Goal: Task Accomplishment & Management: Use online tool/utility

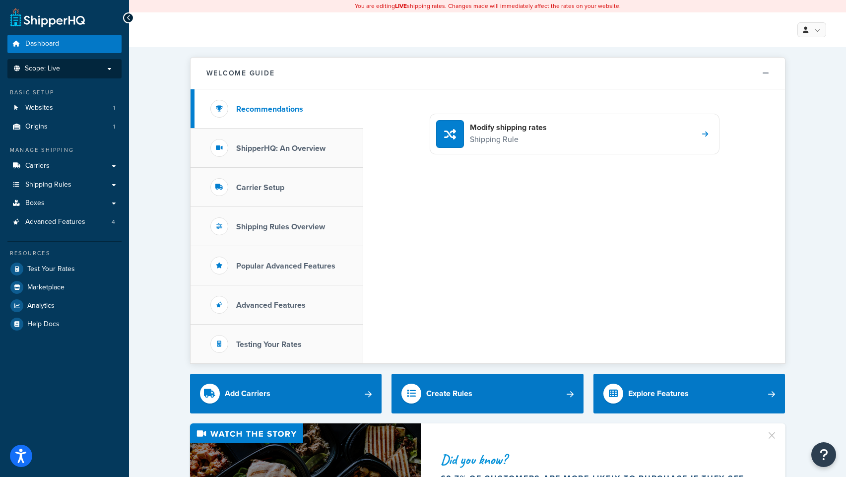
click at [88, 71] on p "Scope: Live" at bounding box center [64, 68] width 105 height 8
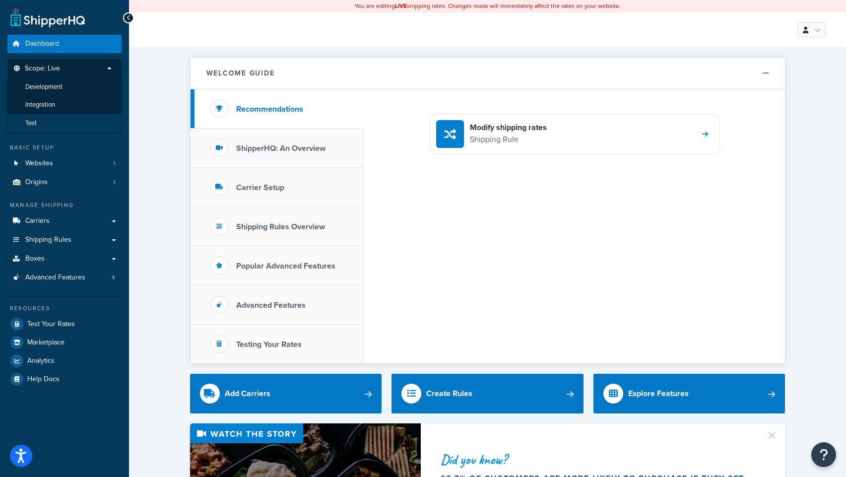
click at [48, 129] on li "Test" at bounding box center [64, 123] width 115 height 18
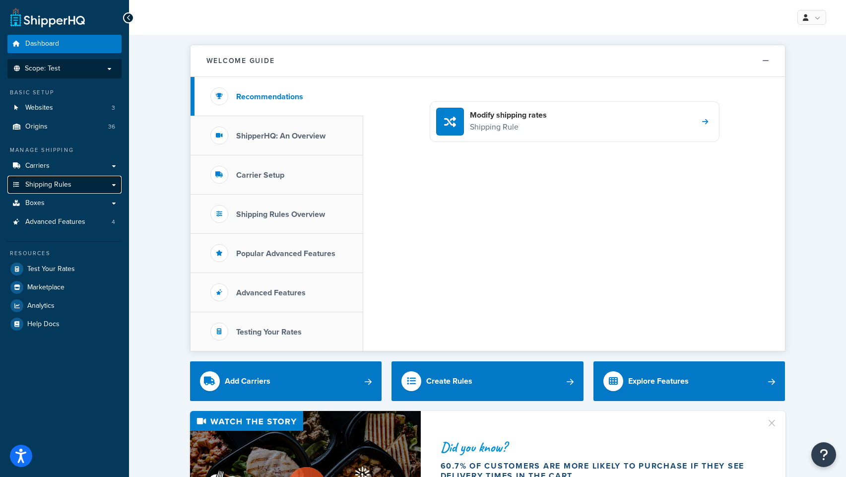
click at [47, 186] on span "Shipping Rules" at bounding box center [48, 185] width 46 height 8
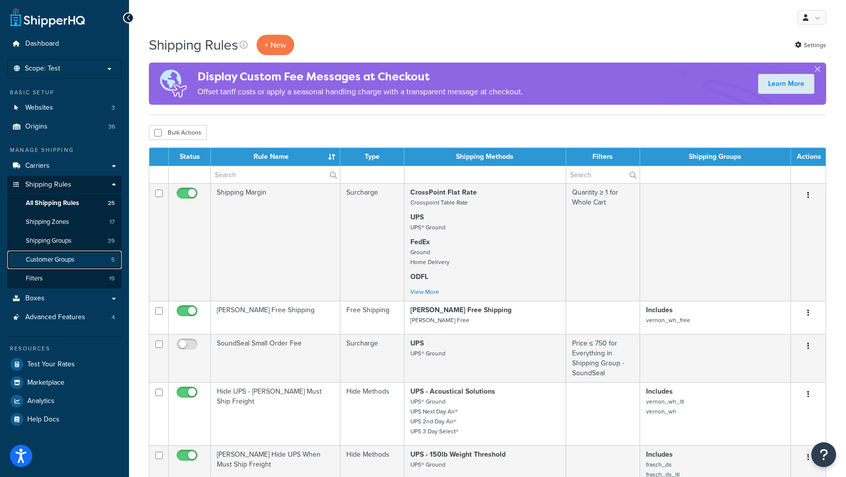
click at [47, 252] on link "Customer Groups 5" at bounding box center [64, 259] width 114 height 18
click at [52, 242] on span "Shipping Groups" at bounding box center [49, 241] width 46 height 8
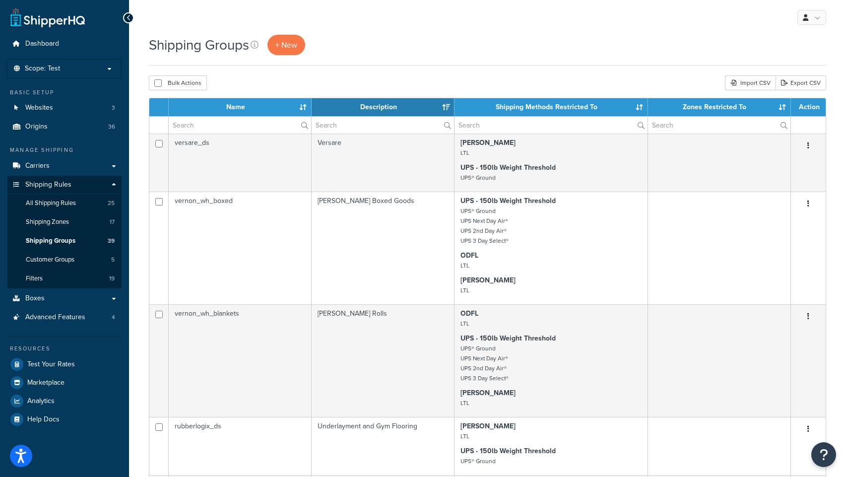
select select "15"
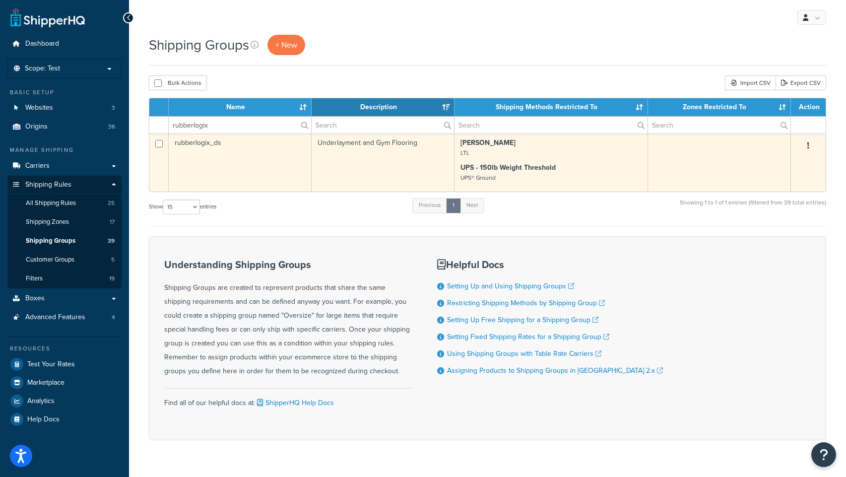
type input "rubberlogix"
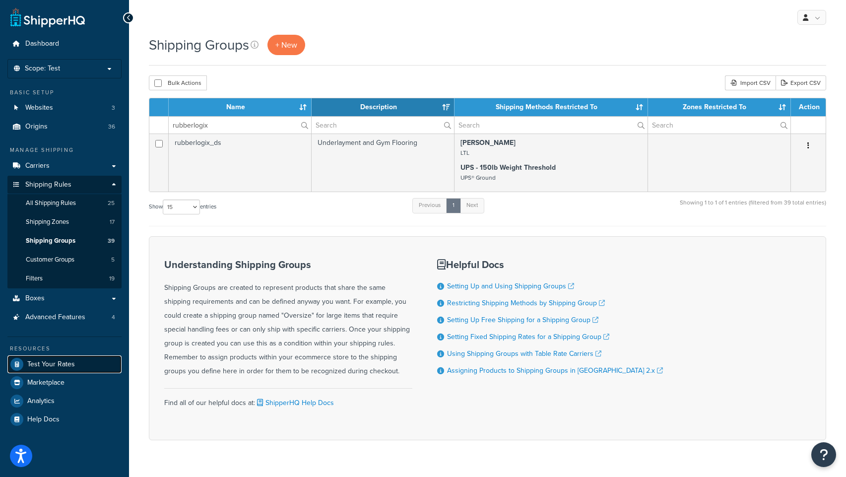
click at [43, 361] on span "Test Your Rates" at bounding box center [51, 364] width 48 height 8
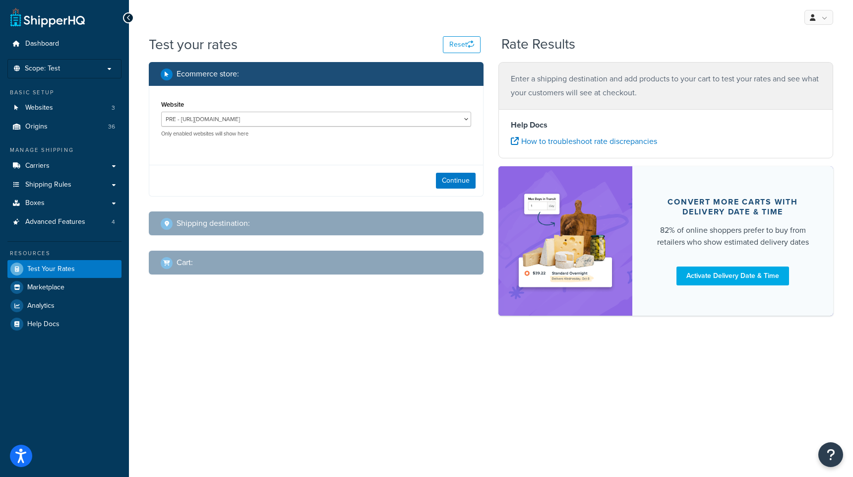
click at [470, 172] on div "Continue" at bounding box center [316, 180] width 334 height 31
click at [465, 178] on button "Continue" at bounding box center [456, 181] width 40 height 16
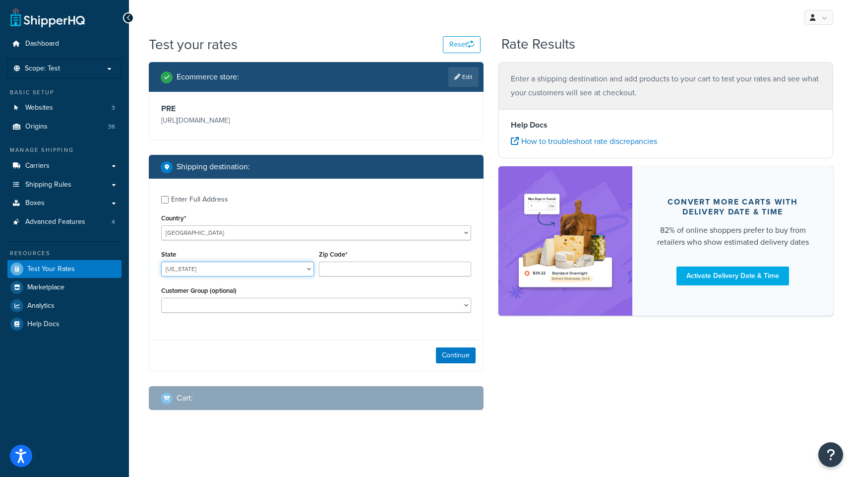
click at [202, 272] on select "Alabama Alaska American Samoa Arizona Arkansas Armed Forces Americas Armed Forc…" at bounding box center [237, 268] width 153 height 15
select select "NY"
click at [161, 262] on select "Alabama Alaska American Samoa Arizona Arkansas Armed Forces Americas Armed Forc…" at bounding box center [237, 268] width 153 height 15
click at [337, 268] on input "Zip Code*" at bounding box center [395, 268] width 153 height 15
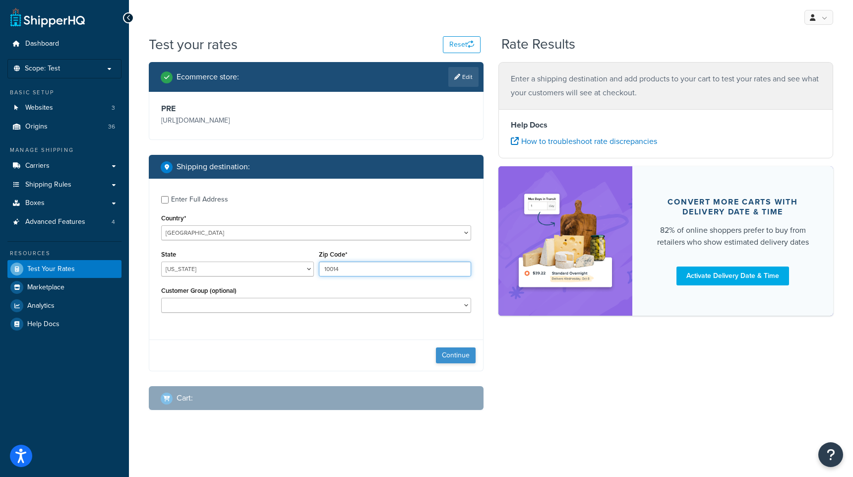
type input "10014"
click at [451, 356] on button "Continue" at bounding box center [456, 355] width 40 height 16
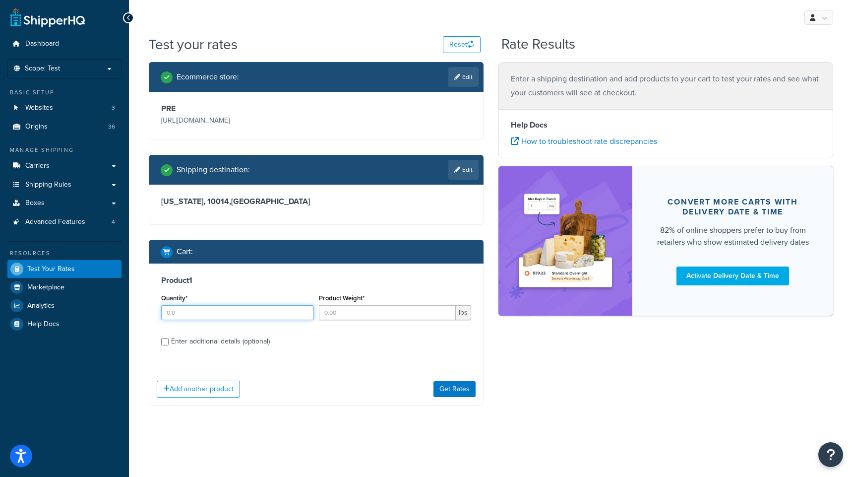
click at [206, 316] on input "Quantity*" at bounding box center [237, 312] width 153 height 15
type input "1"
type input "100"
click at [165, 342] on input "Enter additional details (optional)" at bounding box center [164, 341] width 7 height 7
checkbox input "true"
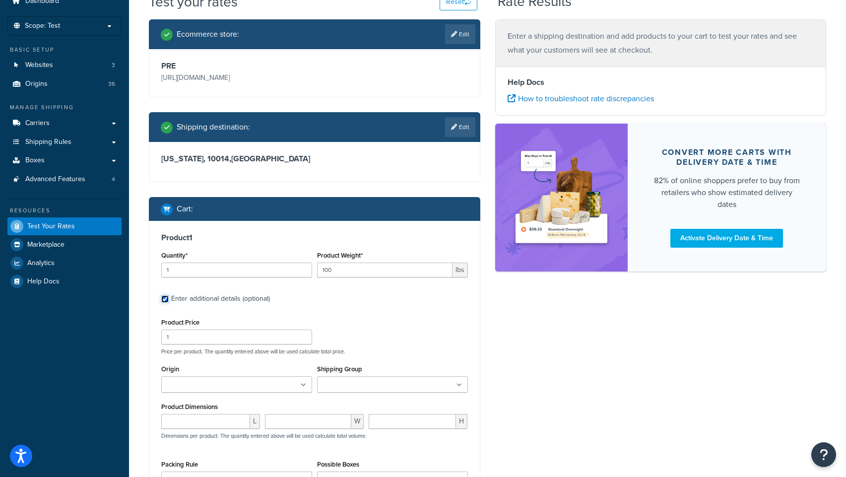
scroll to position [49, 0]
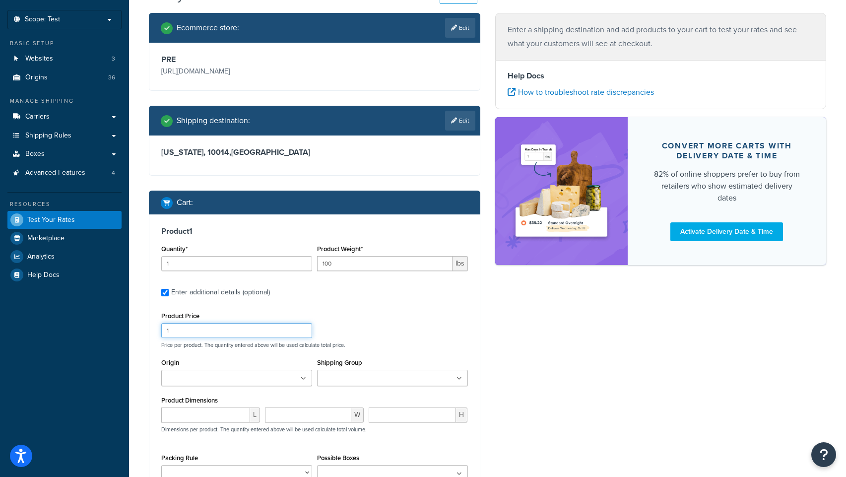
click at [188, 333] on input "1" at bounding box center [236, 330] width 151 height 15
type input "199.99"
click at [202, 376] on input "Origin" at bounding box center [208, 378] width 88 height 11
type input "rub"
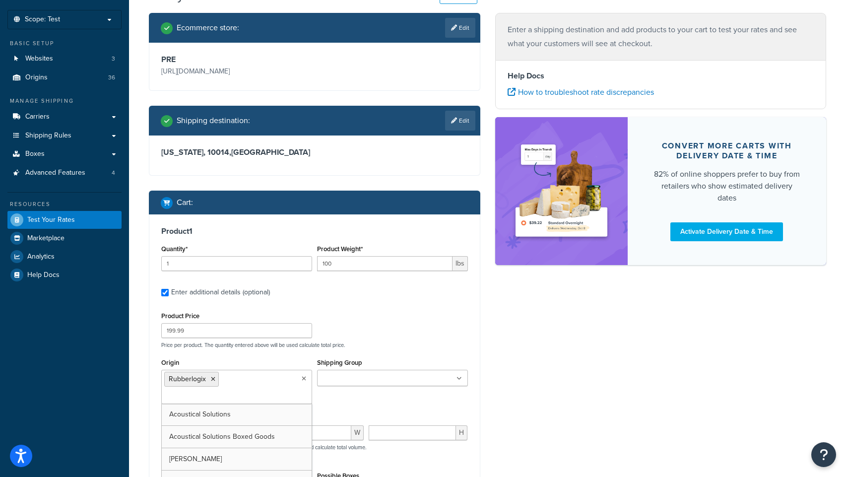
click at [346, 378] on input "Shipping Group" at bounding box center [364, 378] width 88 height 11
type input "rubb"
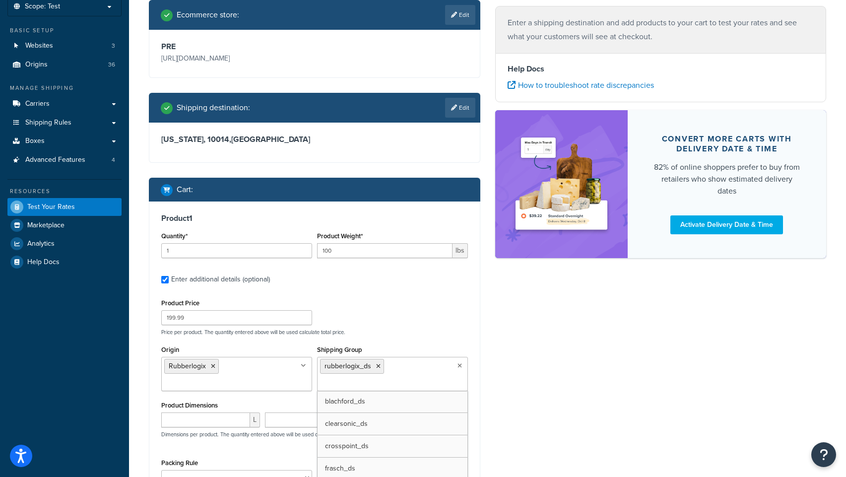
scroll to position [135, 0]
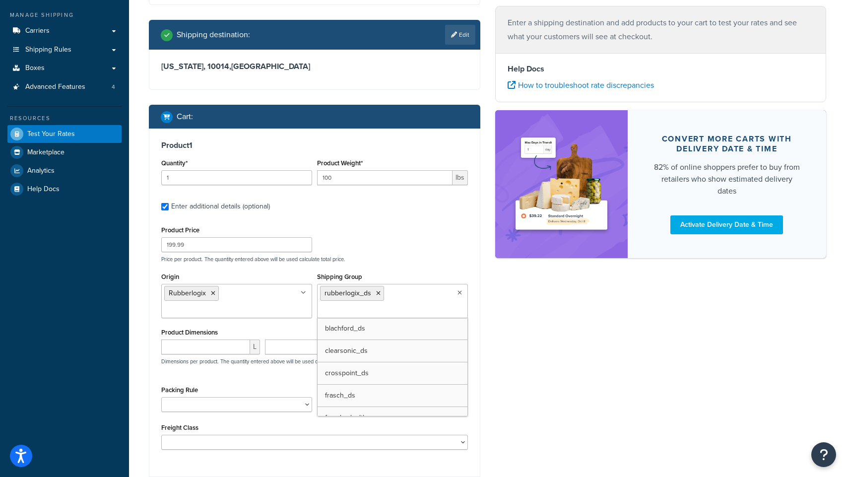
click at [511, 354] on div "Ecommerce store : Edit PRE https://acousticalsolutions.p.tomandco.uk/ Shipping …" at bounding box center [487, 225] width 692 height 597
click at [173, 347] on input "number" at bounding box center [205, 346] width 89 height 15
type input "48"
type input "11"
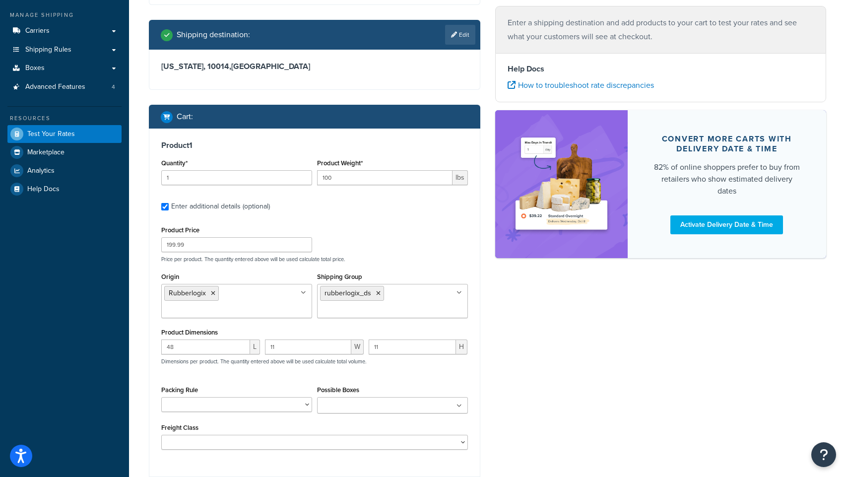
click at [364, 403] on input "Possible Boxes" at bounding box center [364, 405] width 88 height 11
type input "rubber"
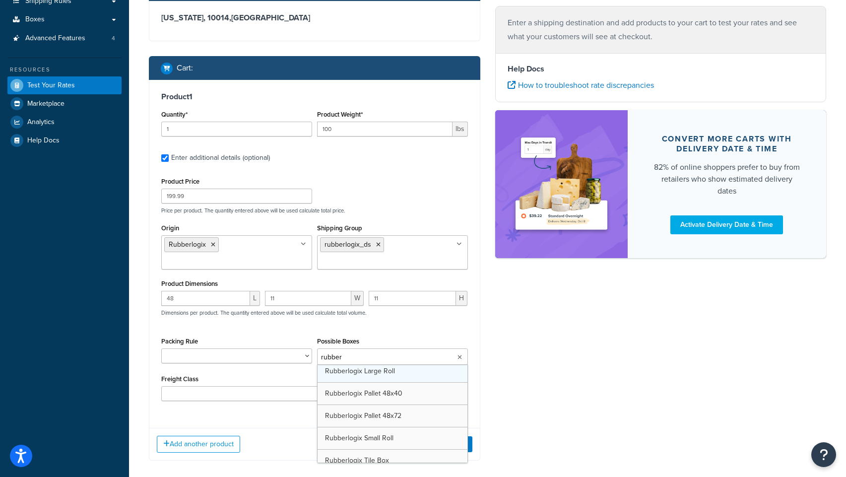
scroll to position [80, 0]
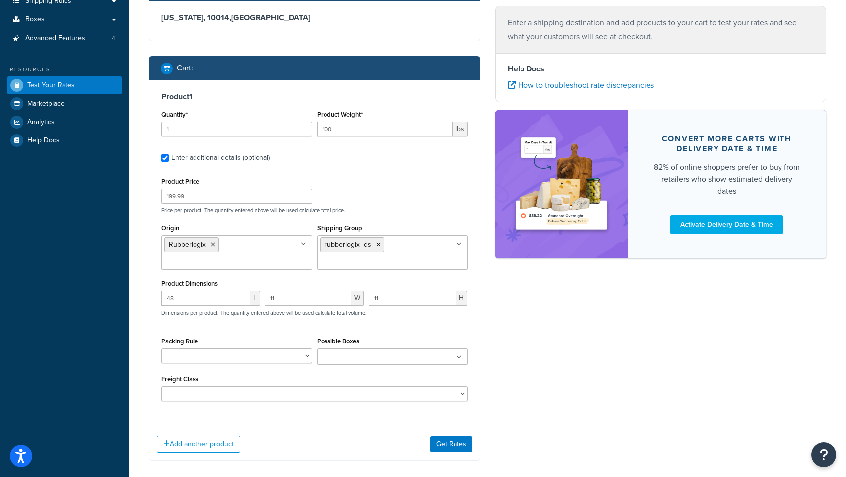
click at [513, 387] on div "Ecommerce store : Edit PRE https://acousticalsolutions.p.tomandco.uk/ Shipping …" at bounding box center [487, 176] width 692 height 597
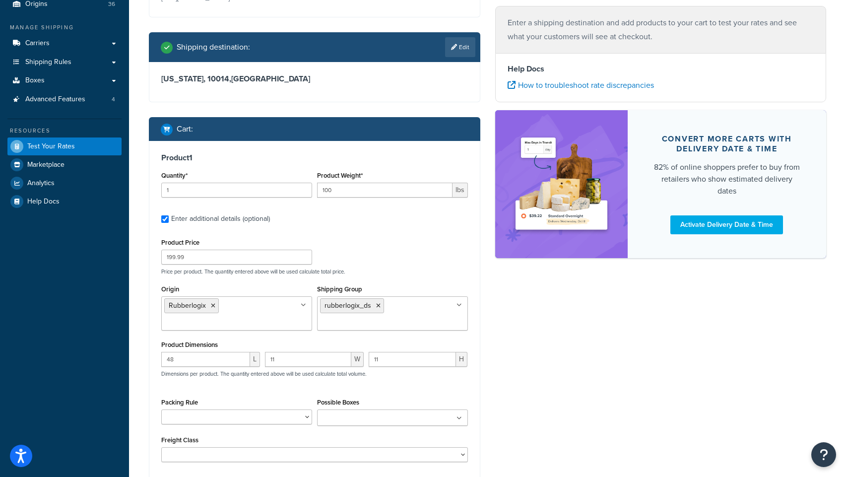
scroll to position [0, 0]
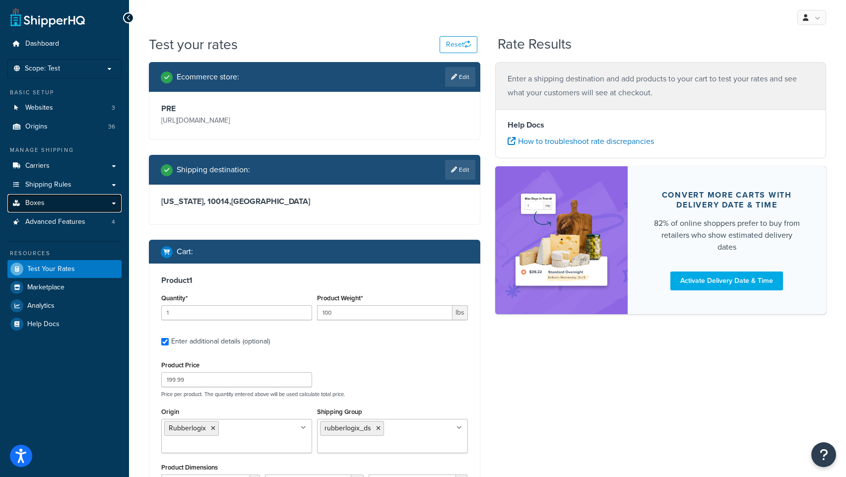
click at [30, 204] on span "Boxes" at bounding box center [34, 203] width 19 height 8
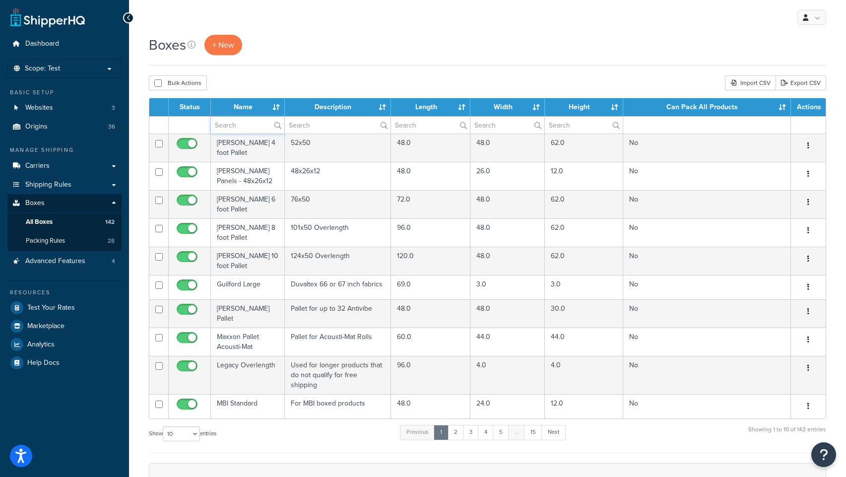
click at [241, 129] on input "text" at bounding box center [247, 125] width 73 height 17
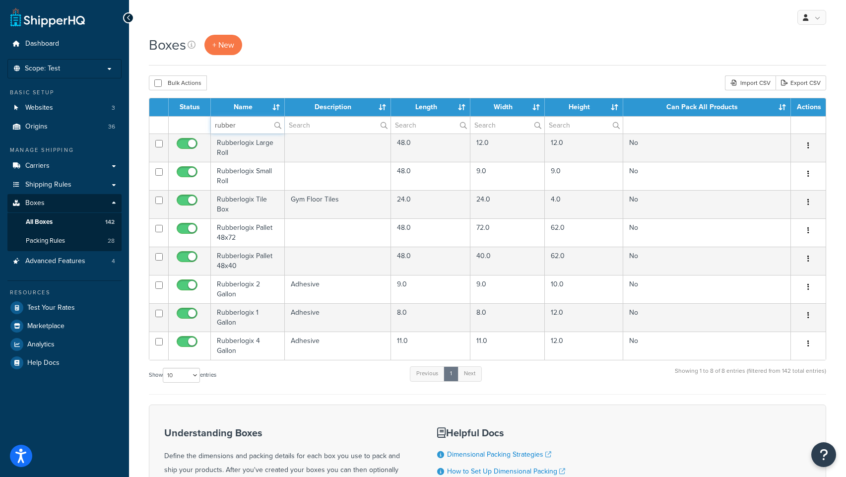
type input "rubber"
click at [313, 66] on div "Boxes + New Bulk Actions Duplicate [GEOGRAPHIC_DATA] Import CSV Export CSV Cont…" at bounding box center [487, 317] width 717 height 565
click at [52, 307] on span "Test Your Rates" at bounding box center [51, 308] width 48 height 8
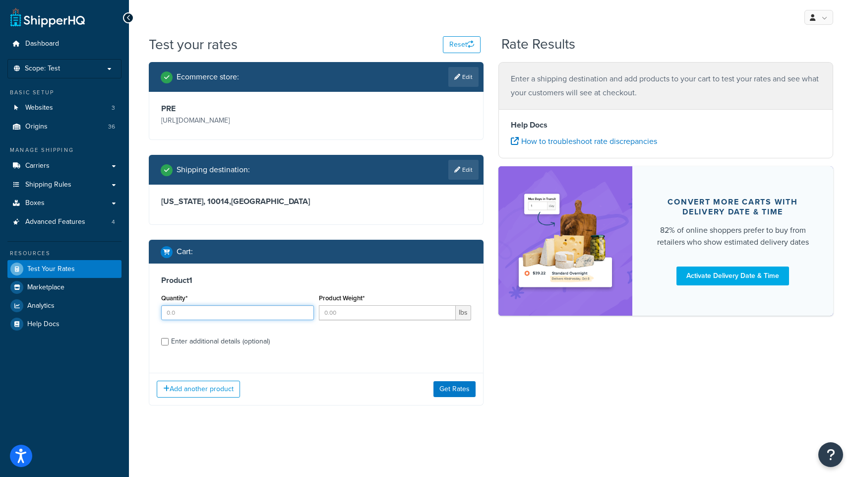
click at [238, 314] on input "Quantity*" at bounding box center [237, 312] width 153 height 15
type input "1"
type input "100"
click at [164, 344] on input "Enter additional details (optional)" at bounding box center [164, 341] width 7 height 7
checkbox input "true"
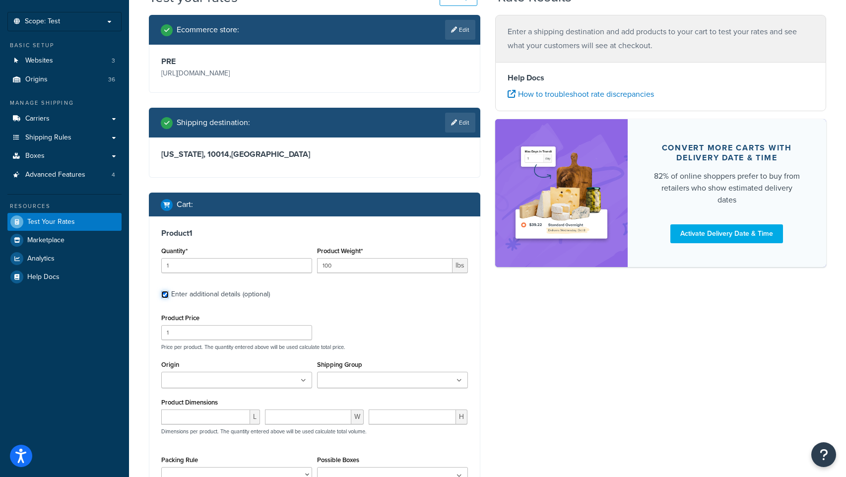
scroll to position [54, 0]
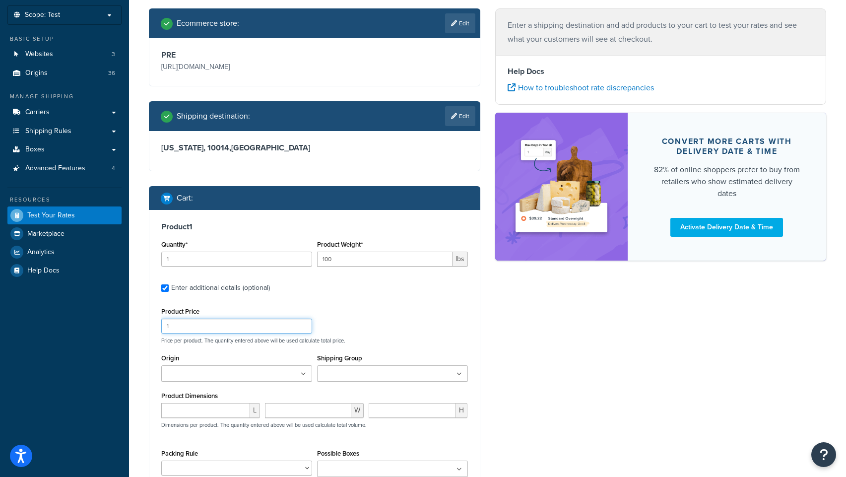
click at [193, 325] on input "1" at bounding box center [236, 325] width 151 height 15
type input "199.99"
click at [201, 377] on input "Origin" at bounding box center [208, 374] width 88 height 11
type input "rubb"
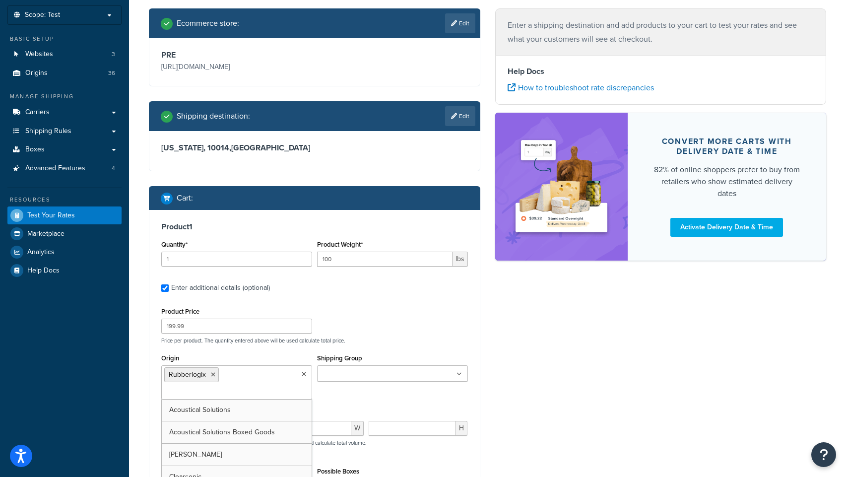
click at [350, 378] on input "Shipping Group" at bounding box center [364, 374] width 88 height 11
type input "rubber"
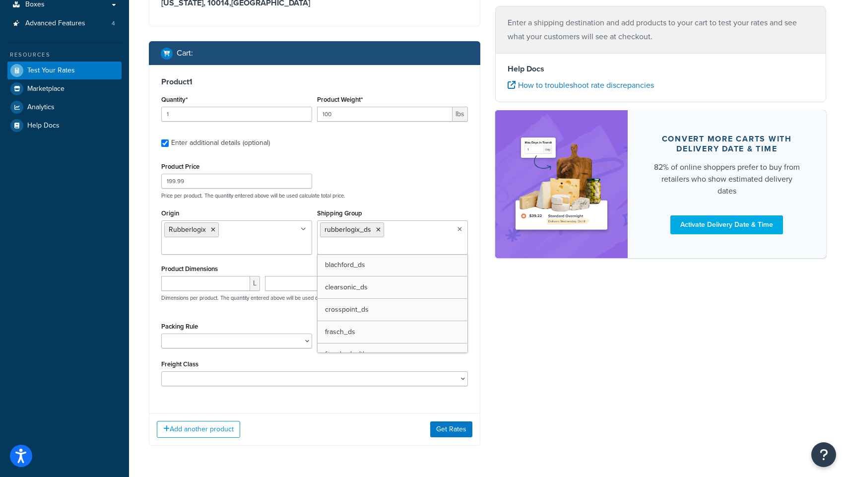
scroll to position [233, 0]
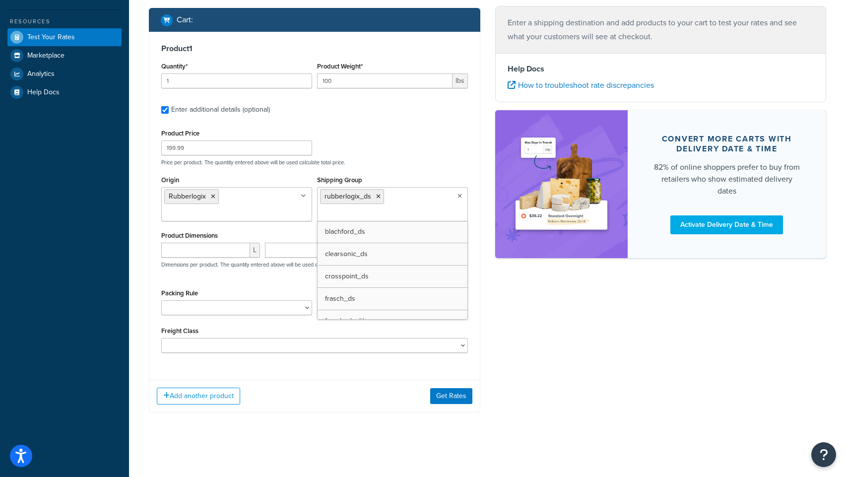
click at [520, 341] on div "Ecommerce store : Edit PRE https://acousticalsolutions.p.tomandco.uk/ Shipping …" at bounding box center [487, 128] width 692 height 597
click at [189, 247] on input "number" at bounding box center [205, 250] width 89 height 15
type input "48"
type input "11"
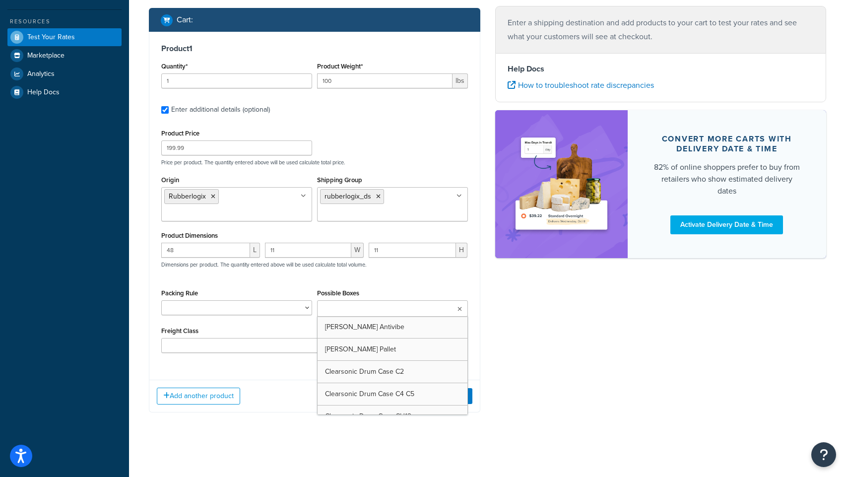
click at [375, 306] on input "Possible Boxes" at bounding box center [364, 309] width 88 height 11
type input "rubber"
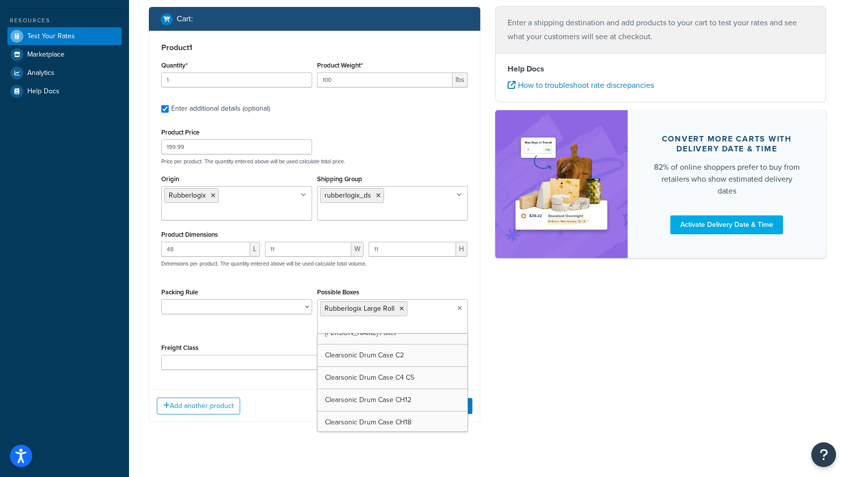
scroll to position [1395, 0]
click at [515, 343] on div "Ecommerce store : Edit PRE https://acousticalsolutions.p.tomandco.uk/ Shipping …" at bounding box center [487, 133] width 692 height 608
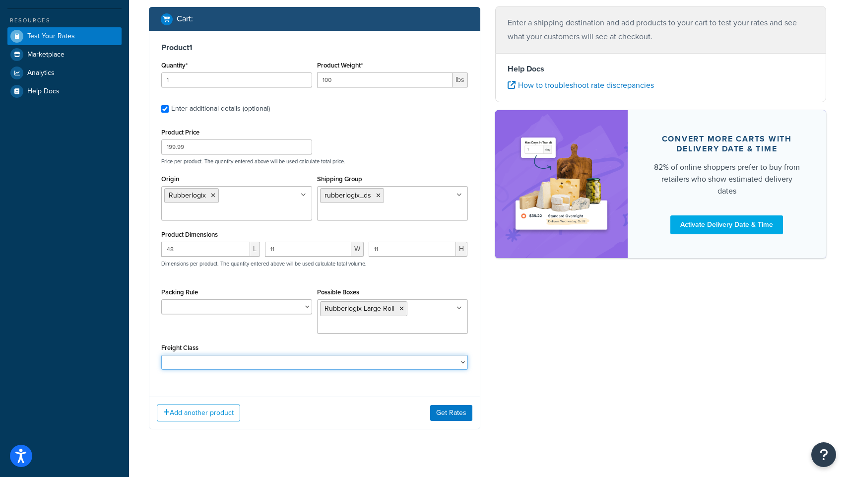
click at [210, 365] on select "50 55 60 65 70 77.5 85 92.5 100 110 125 150 175 200 250 300 400 500" at bounding box center [314, 362] width 307 height 15
select select "70"
click at [161, 356] on select "50 55 60 65 70 77.5 85 92.5 100 110 125 150 175 200 250 300 400 500" at bounding box center [314, 362] width 307 height 15
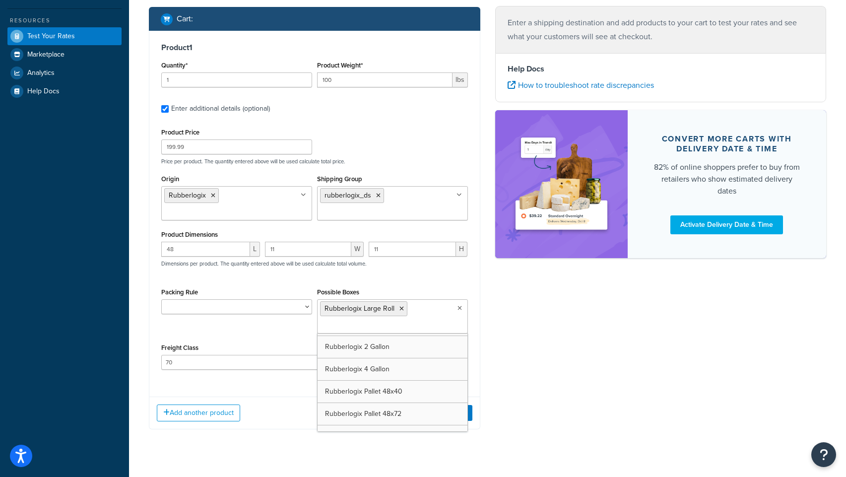
click at [344, 327] on input "Possible Boxes" at bounding box center [364, 325] width 88 height 11
type input "rubber"
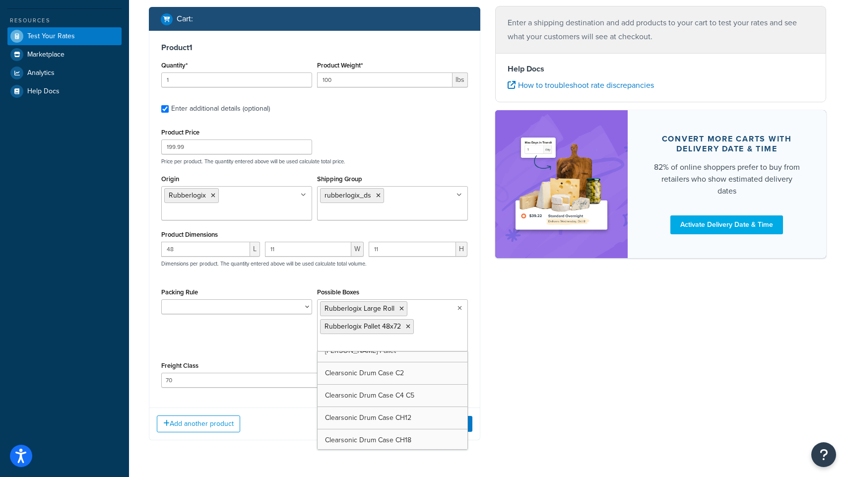
scroll to position [1395, 0]
click at [515, 365] on div "Ecommerce store : Edit PRE https://acousticalsolutions.p.tomandco.uk/ Shipping …" at bounding box center [487, 141] width 692 height 625
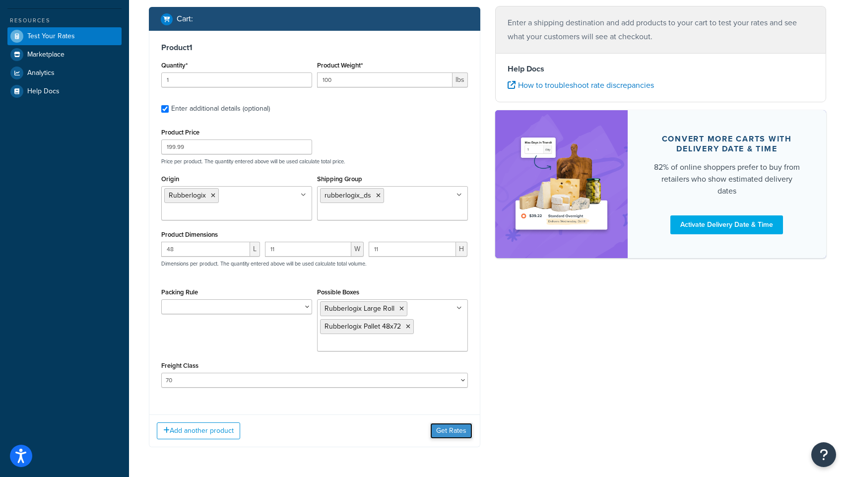
click at [444, 433] on button "Get Rates" at bounding box center [451, 431] width 42 height 16
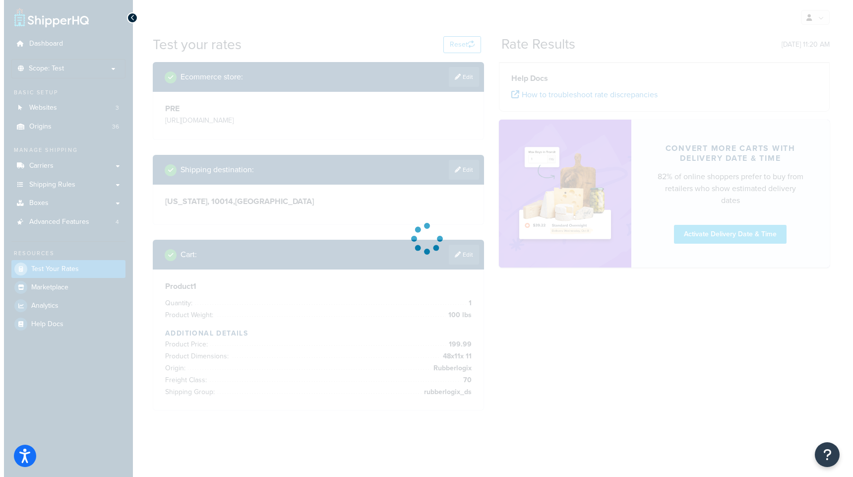
scroll to position [0, 0]
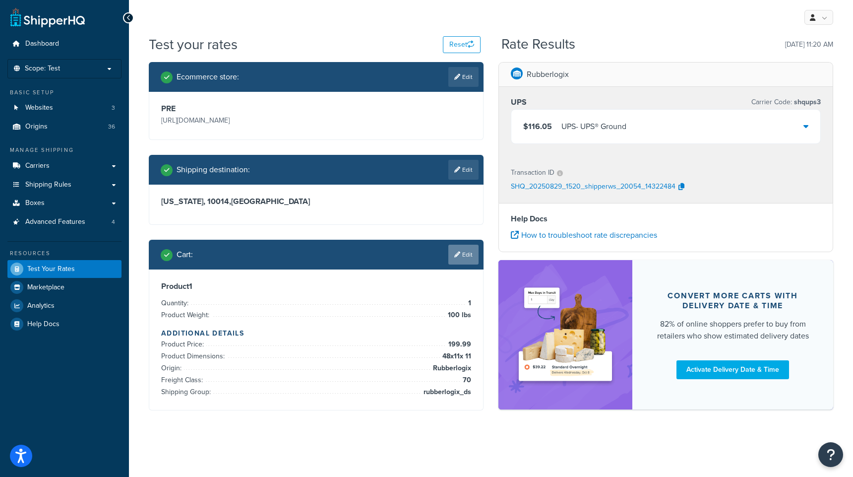
click at [464, 257] on link "Edit" at bounding box center [463, 255] width 30 height 20
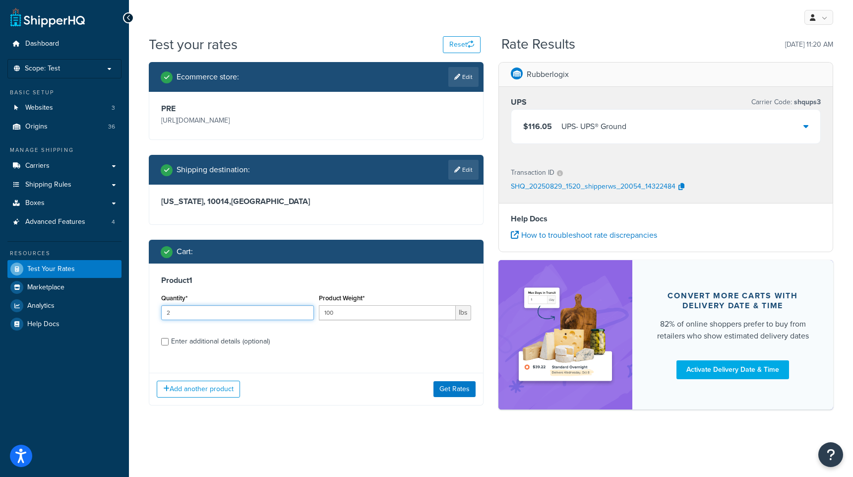
type input "2"
click at [305, 310] on input "2" at bounding box center [237, 312] width 153 height 15
click at [461, 393] on button "Get Rates" at bounding box center [454, 389] width 42 height 16
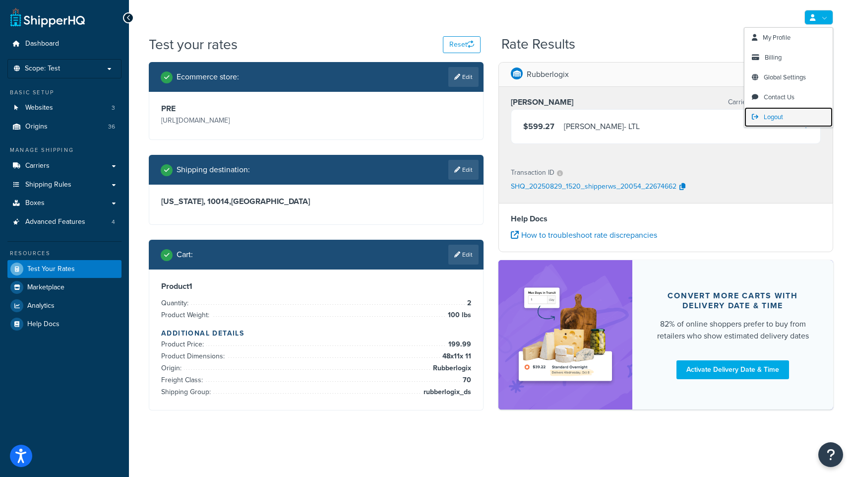
click at [774, 120] on span "Logout" at bounding box center [773, 116] width 19 height 9
